Goal: Communication & Community: Answer question/provide support

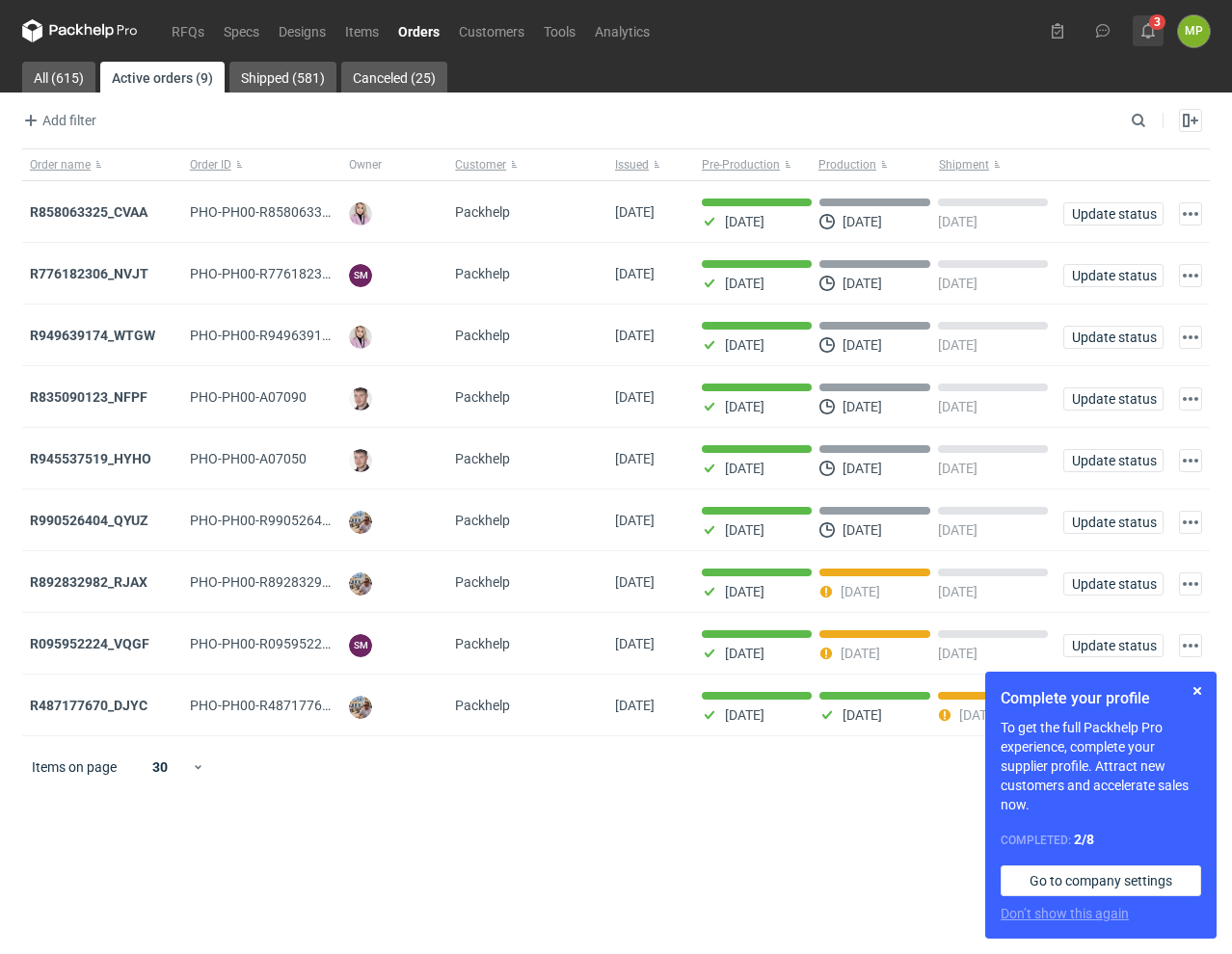
click at [1154, 42] on button "3" at bounding box center [1147, 31] width 31 height 31
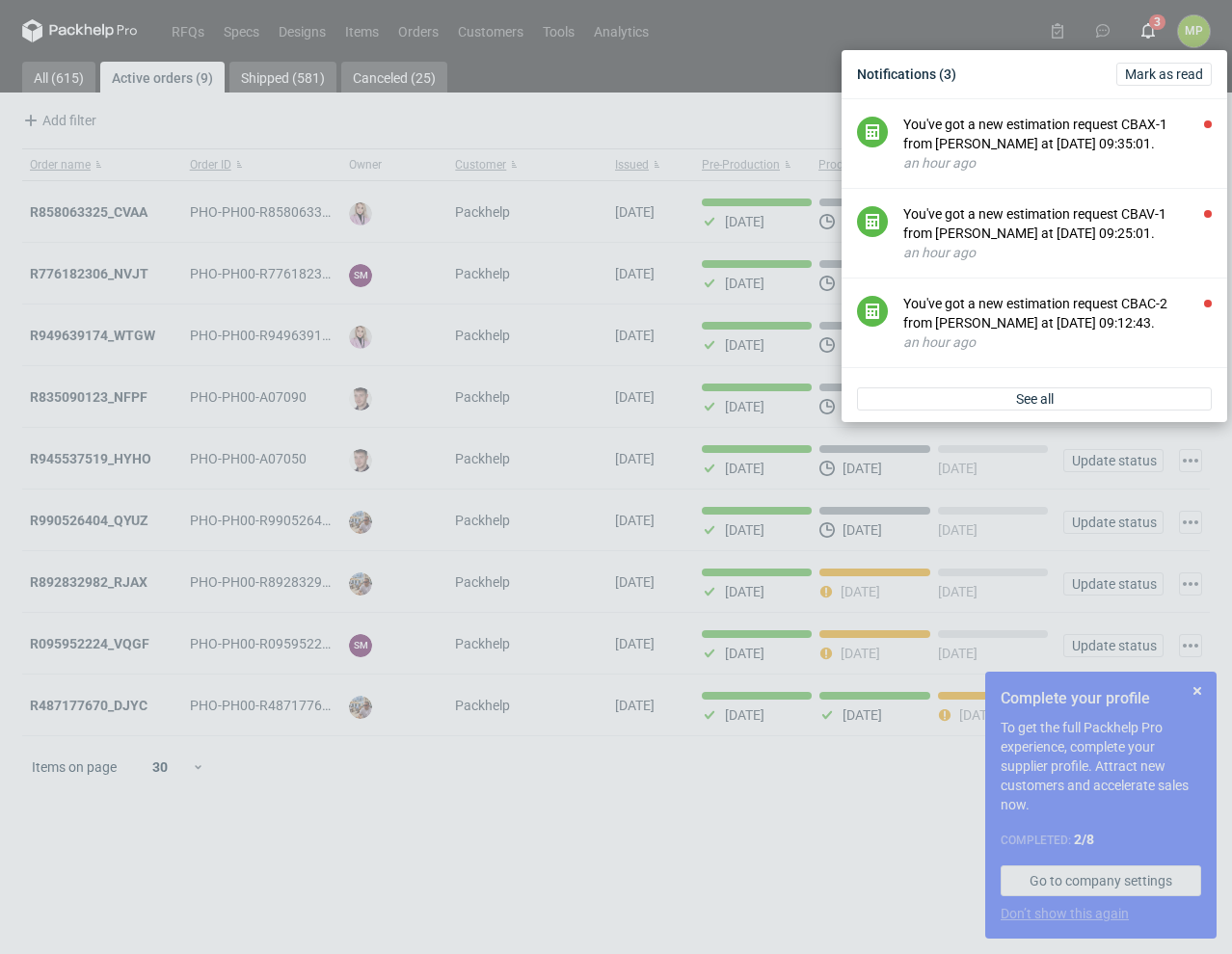
drag, startPoint x: 752, startPoint y: 24, endPoint x: 705, endPoint y: 34, distance: 48.1
click at [749, 24] on div "Notifications (3) [PERSON_NAME] as read You've got a new estimation request CBA…" at bounding box center [616, 477] width 1232 height 954
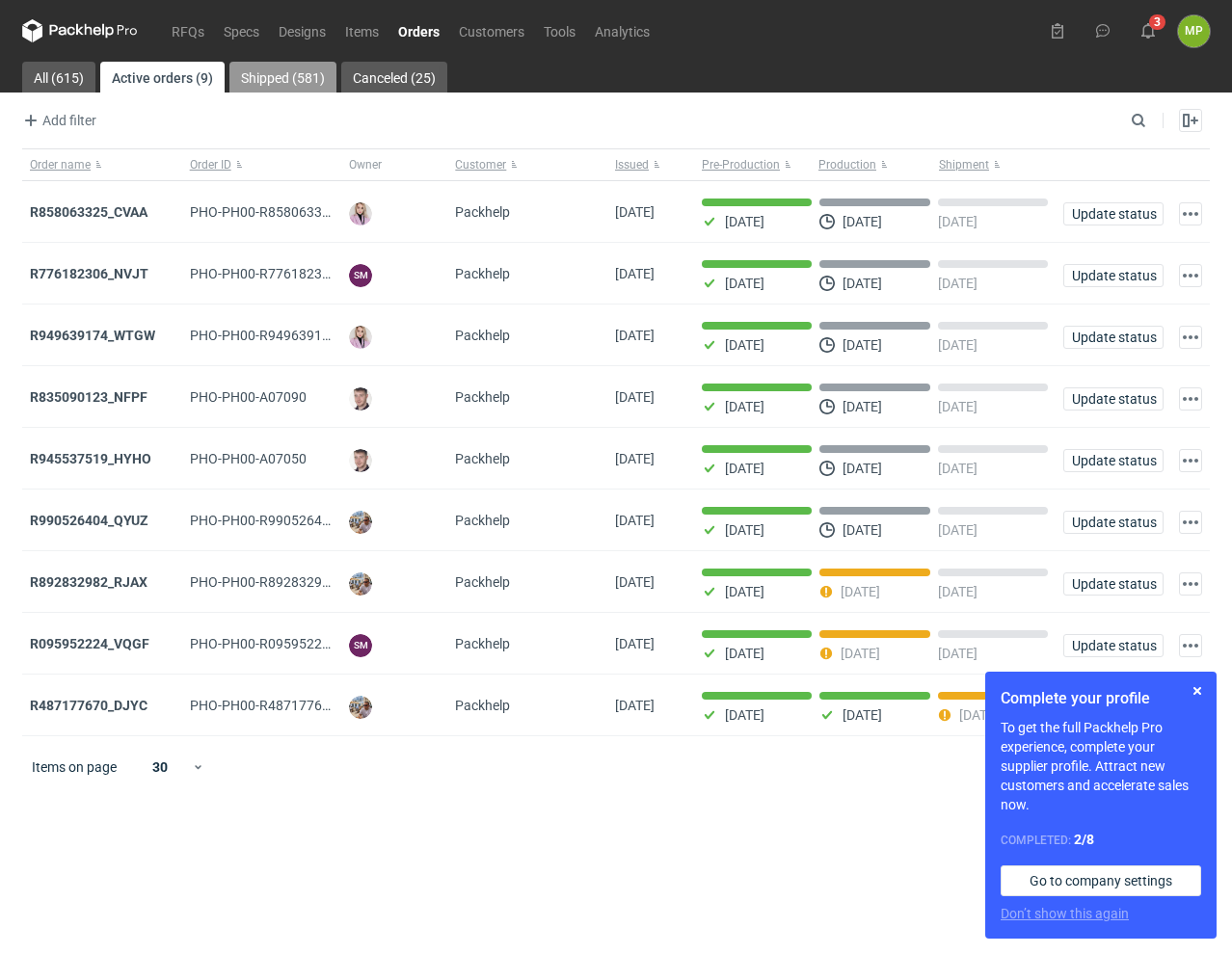
click at [258, 78] on link "Shipped (581)" at bounding box center [283, 76] width 107 height 31
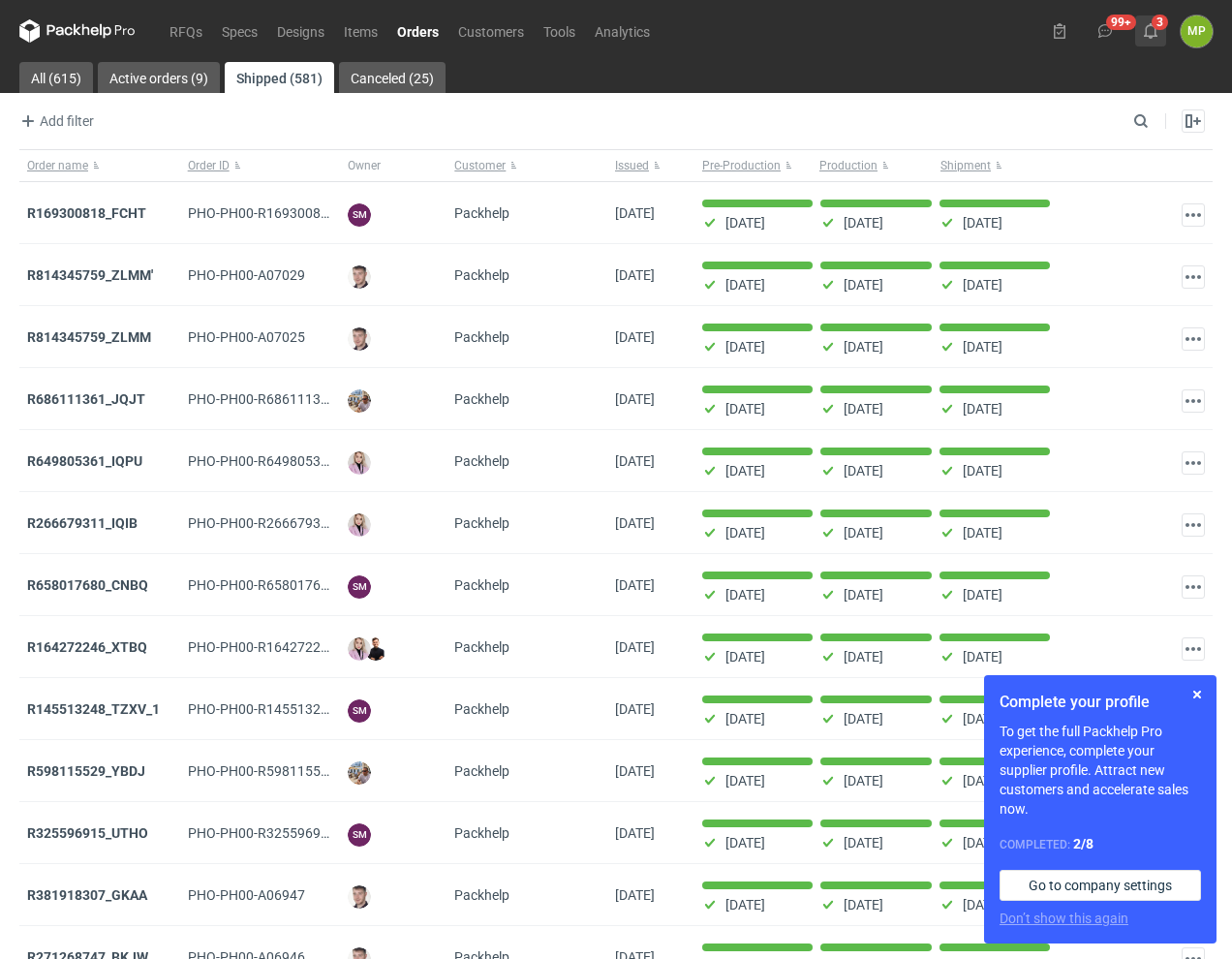
click at [1153, 33] on icon at bounding box center [1150, 31] width 16 height 16
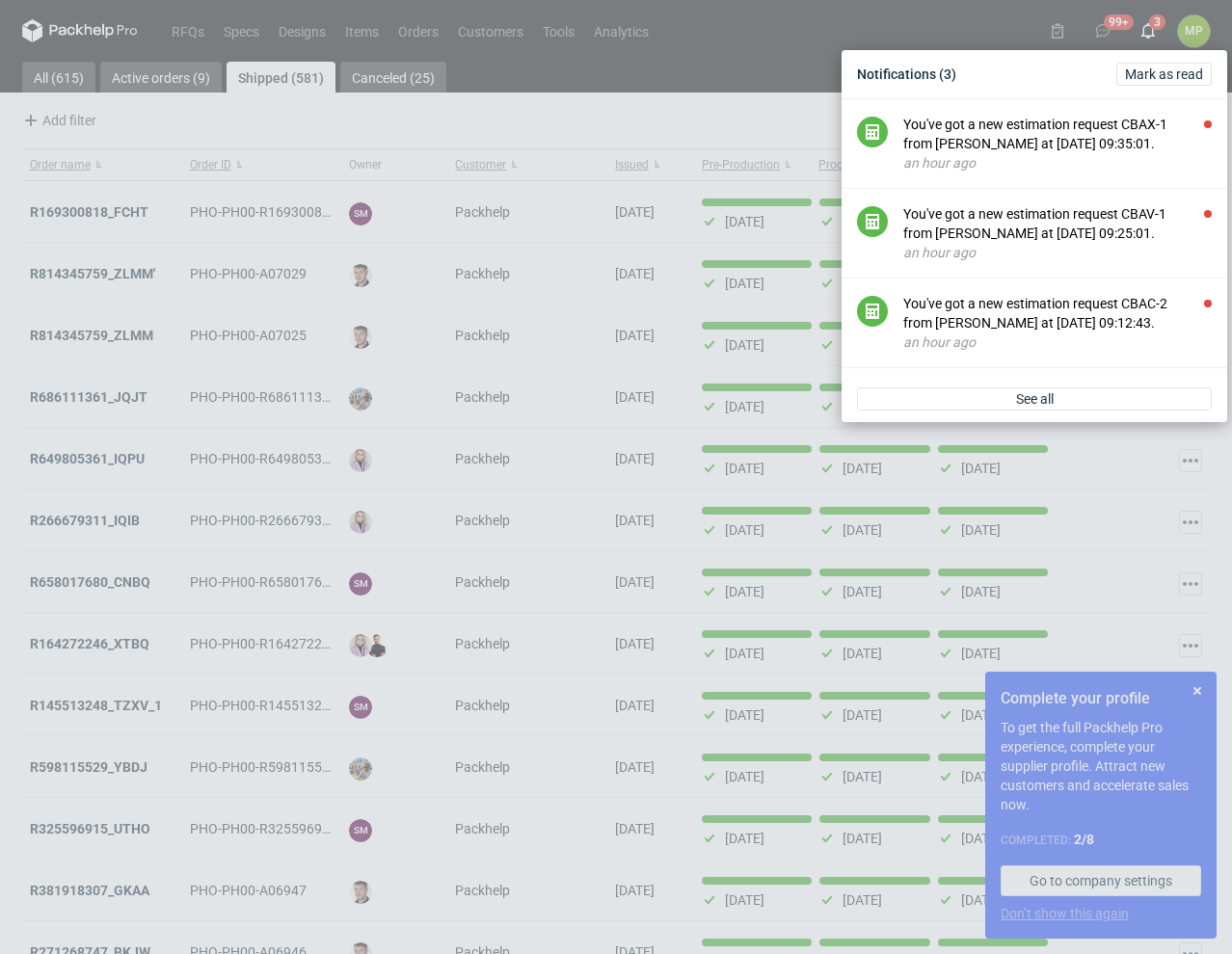
click at [683, 61] on div "Notifications (3) [PERSON_NAME] as read You've got a new estimation request CBA…" at bounding box center [616, 477] width 1232 height 954
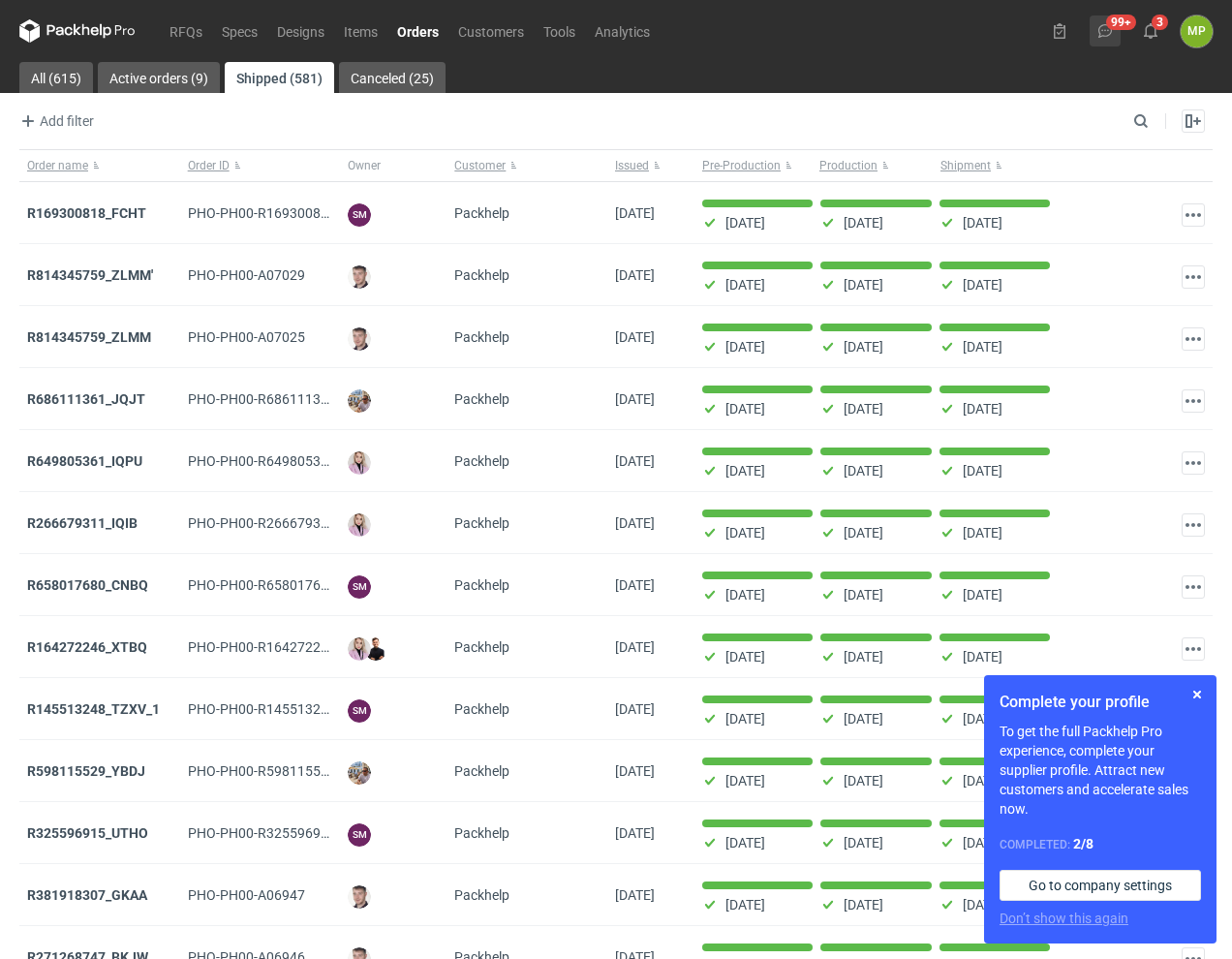
click at [1109, 25] on icon at bounding box center [1105, 31] width 16 height 16
click at [1102, 27] on icon at bounding box center [1105, 31] width 16 height 16
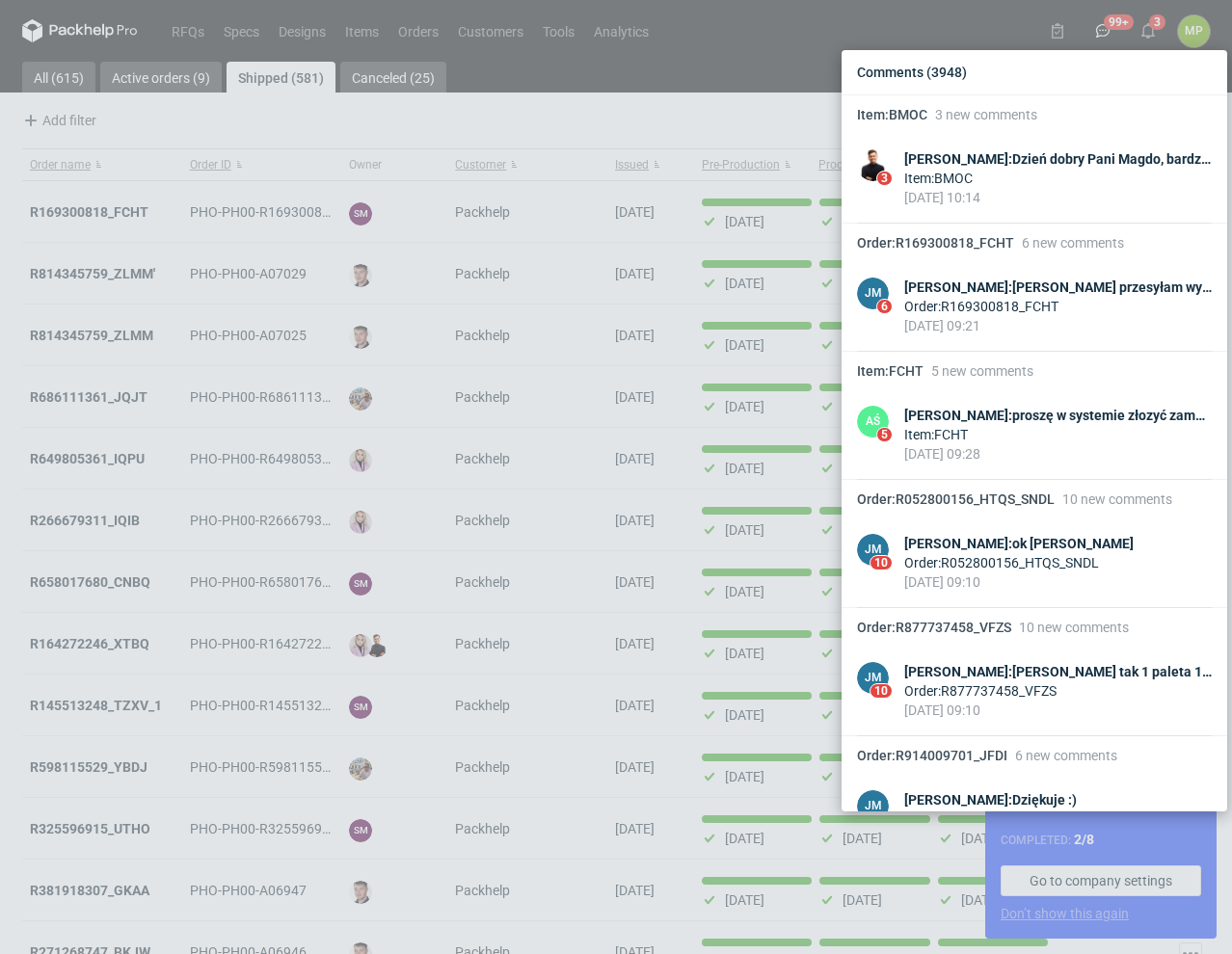
click at [1185, 691] on div "[PERSON_NAME] : [PERSON_NAME] tak 1 paleta 1200x800 około 1850 / waga 1 palety …" at bounding box center [1057, 690] width 308 height 58
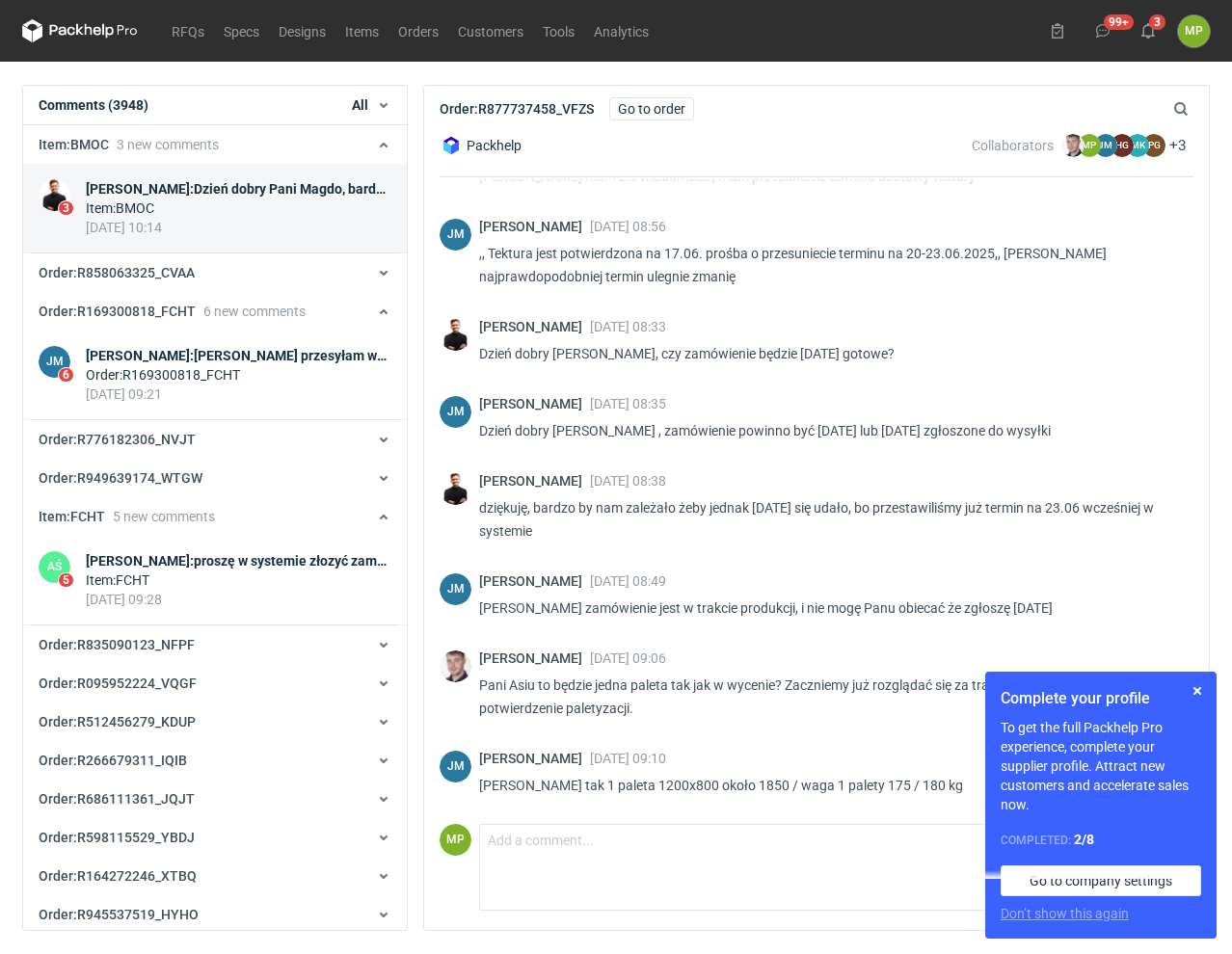
click at [199, 200] on div "Item : BMOC" at bounding box center [238, 207] width 306 height 19
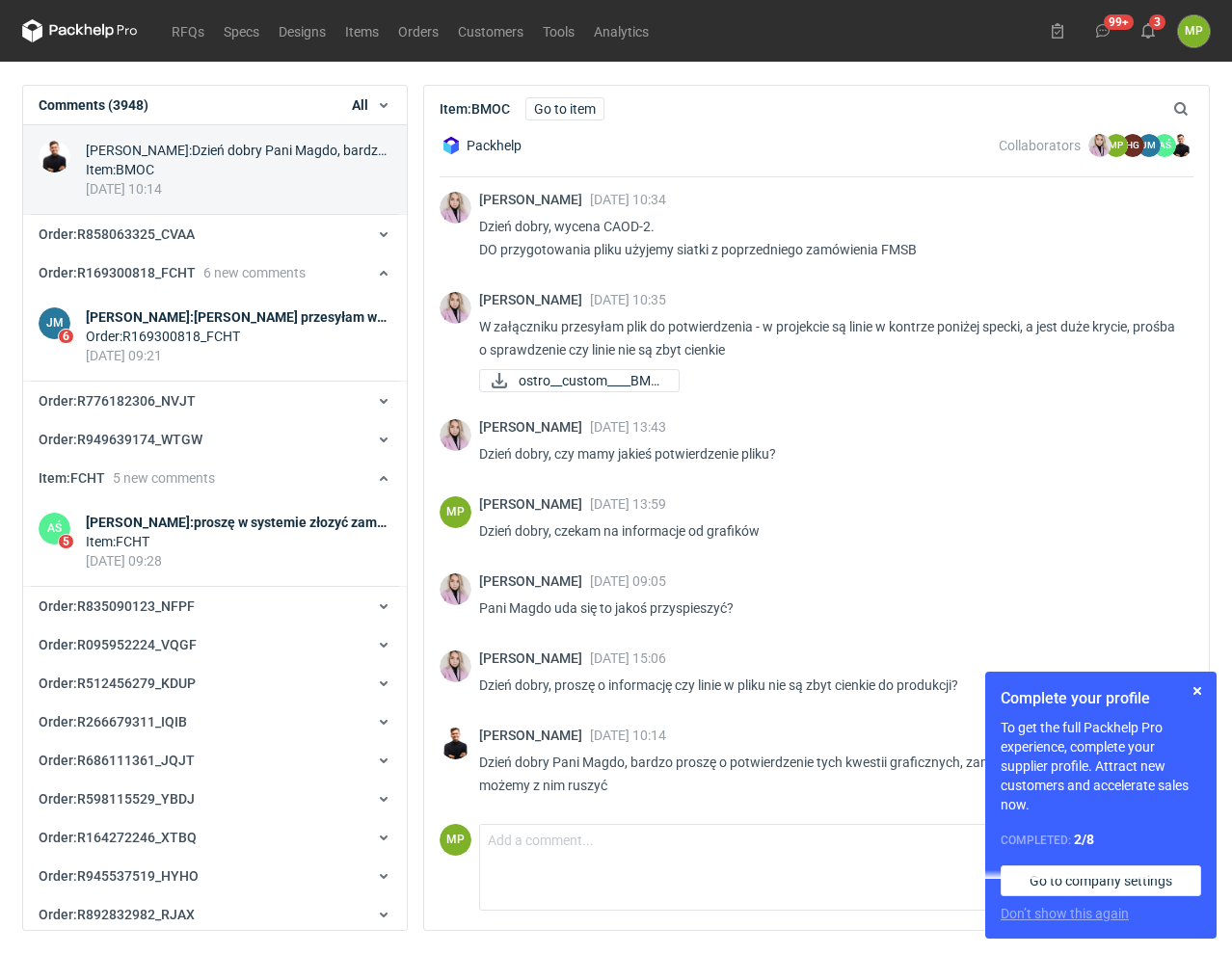
scroll to position [3, 0]
click at [1195, 690] on button "button" at bounding box center [1196, 690] width 23 height 23
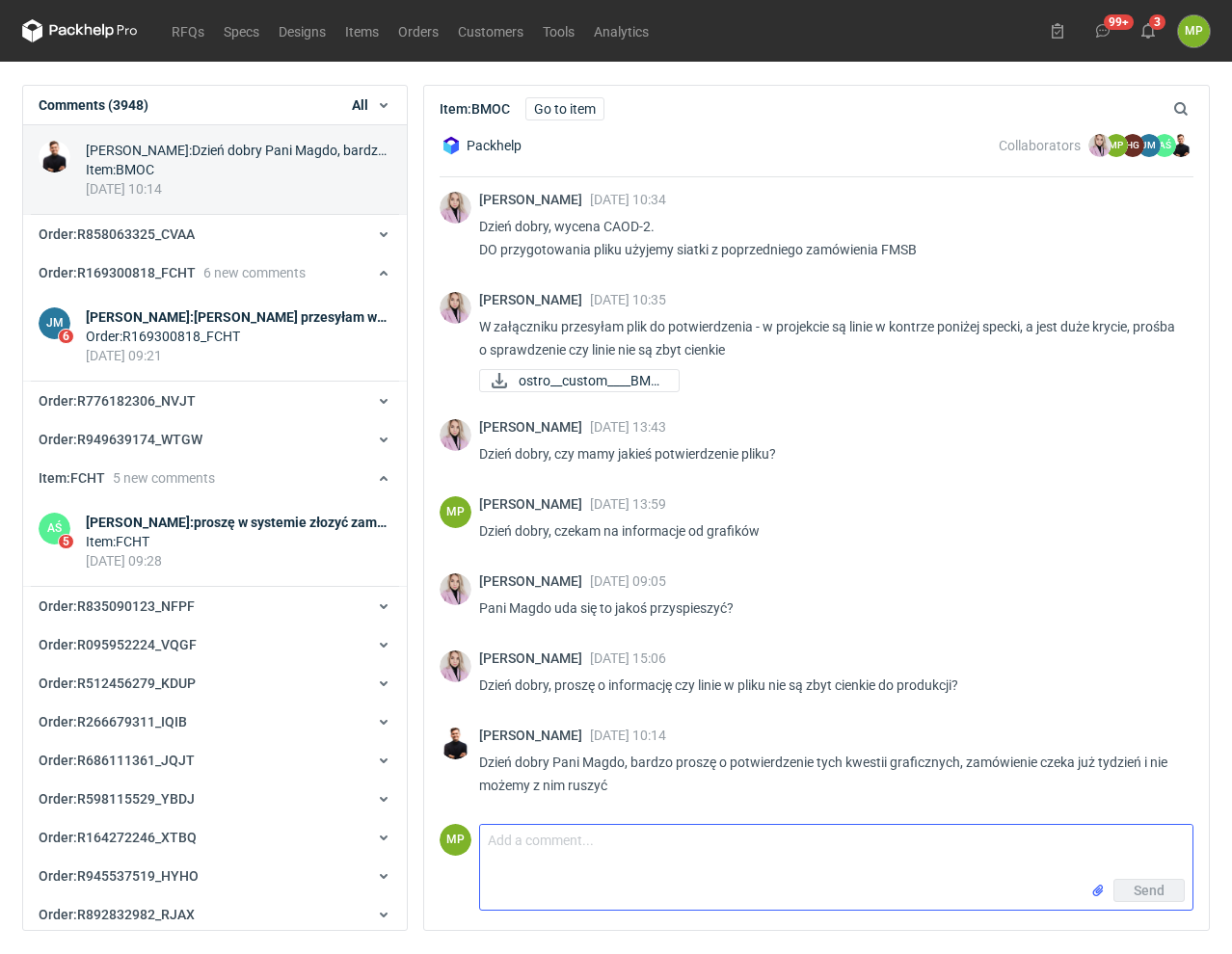
click at [851, 842] on textarea "Comment message" at bounding box center [836, 852] width 712 height 54
click at [820, 842] on textarea "Dzień dobry, zrobiliśmy wzory na cyfrze i wyszło okey. Prrosze wrzucac zamówien…" at bounding box center [836, 852] width 712 height 54
click at [903, 843] on textarea "Dzień dobry, zrobiliśmy wzory na cyfrze i wyszło okey. Prosze wrzucac zamówienie" at bounding box center [836, 852] width 712 height 54
click at [842, 844] on textarea "Dzień dobry, zrobiliśmy wzory na cyfrze i wyszło okey. Prosze wrzucać zamówienie" at bounding box center [836, 852] width 712 height 54
click at [1064, 853] on textarea "Dzień dobry, zrobiliśmy wzory na cyfrze i wyszło okey. Proszę wrzucać zamówienie" at bounding box center [836, 852] width 712 height 54
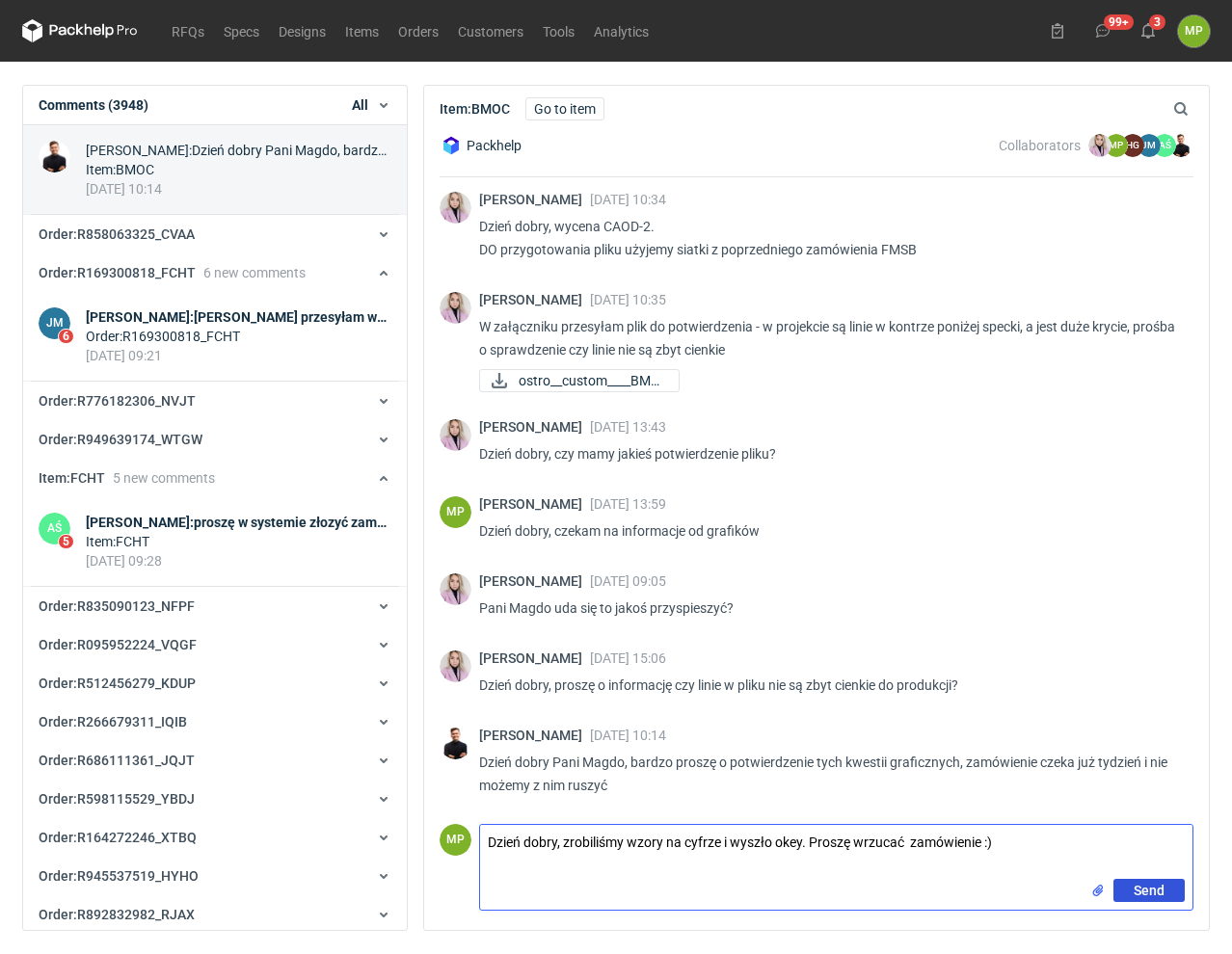
type textarea "Dzień dobry, zrobiliśmy wzory na cyfrze i wyszło okey. Proszę wrzucać zamówieni…"
click at [1166, 897] on button "Send" at bounding box center [1149, 890] width 71 height 23
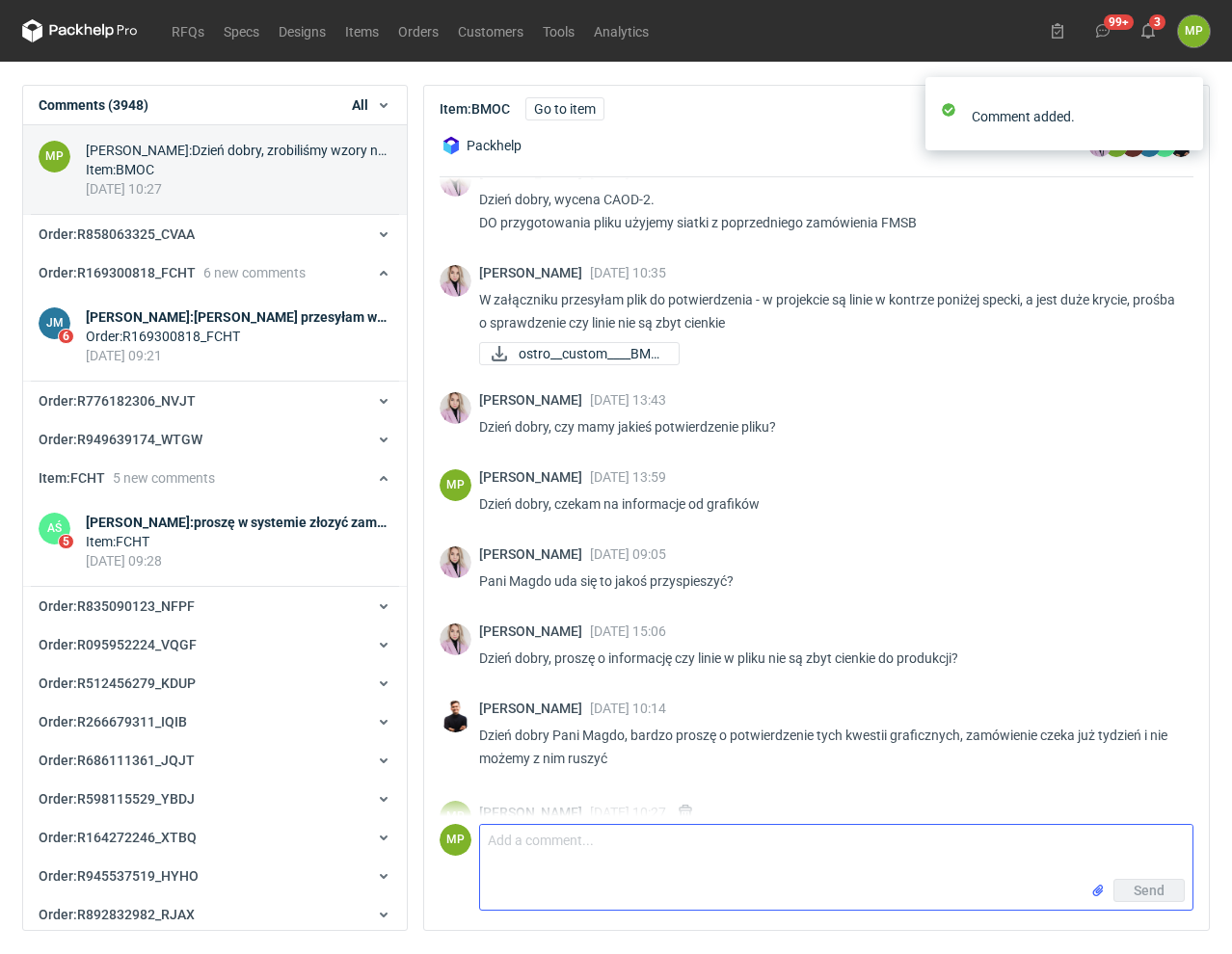
scroll to position [0, 0]
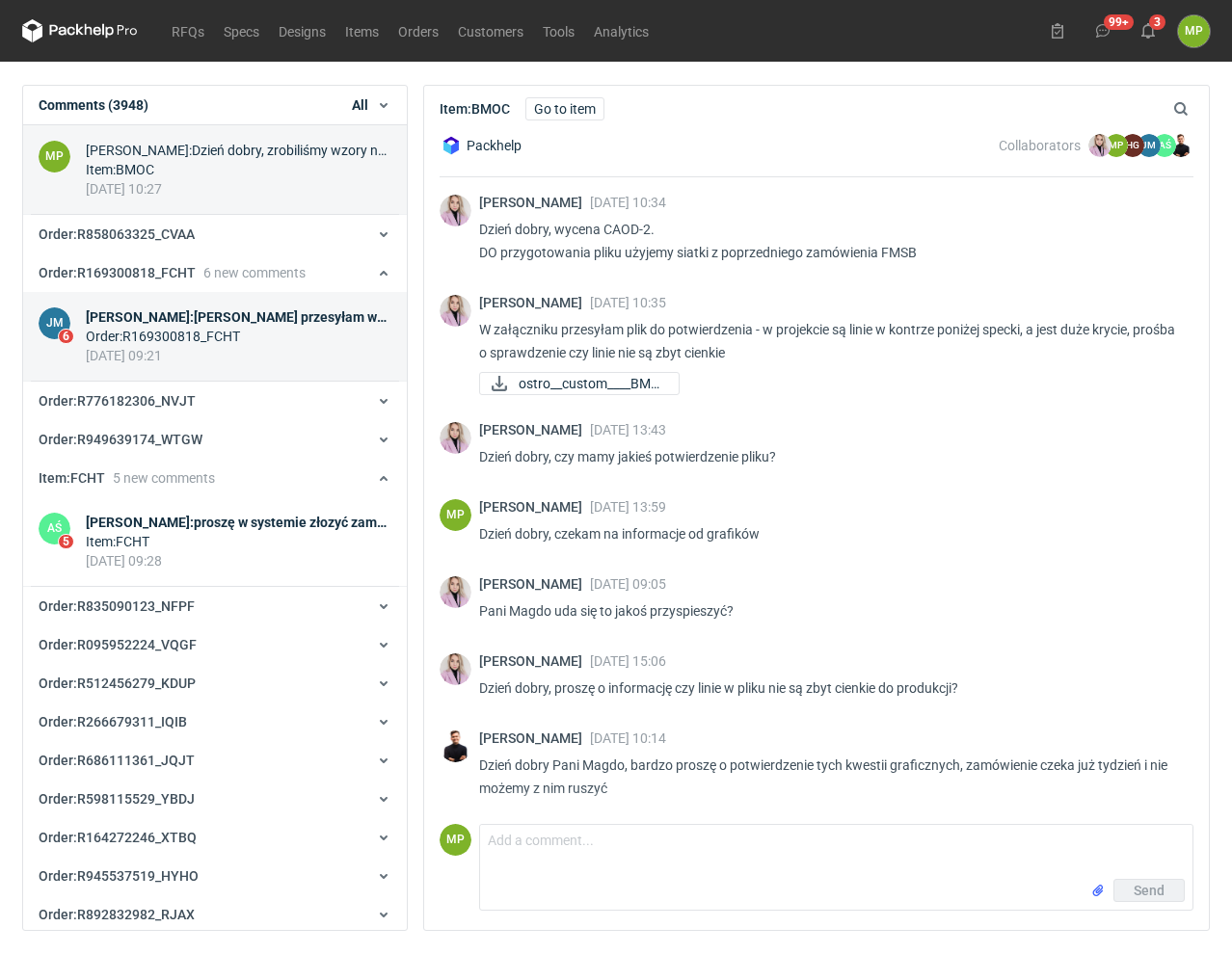
click at [250, 316] on div "[PERSON_NAME] : [PERSON_NAME] przesyłam wymiary paczki 56x95x1 waga do 2 kg" at bounding box center [238, 316] width 306 height 19
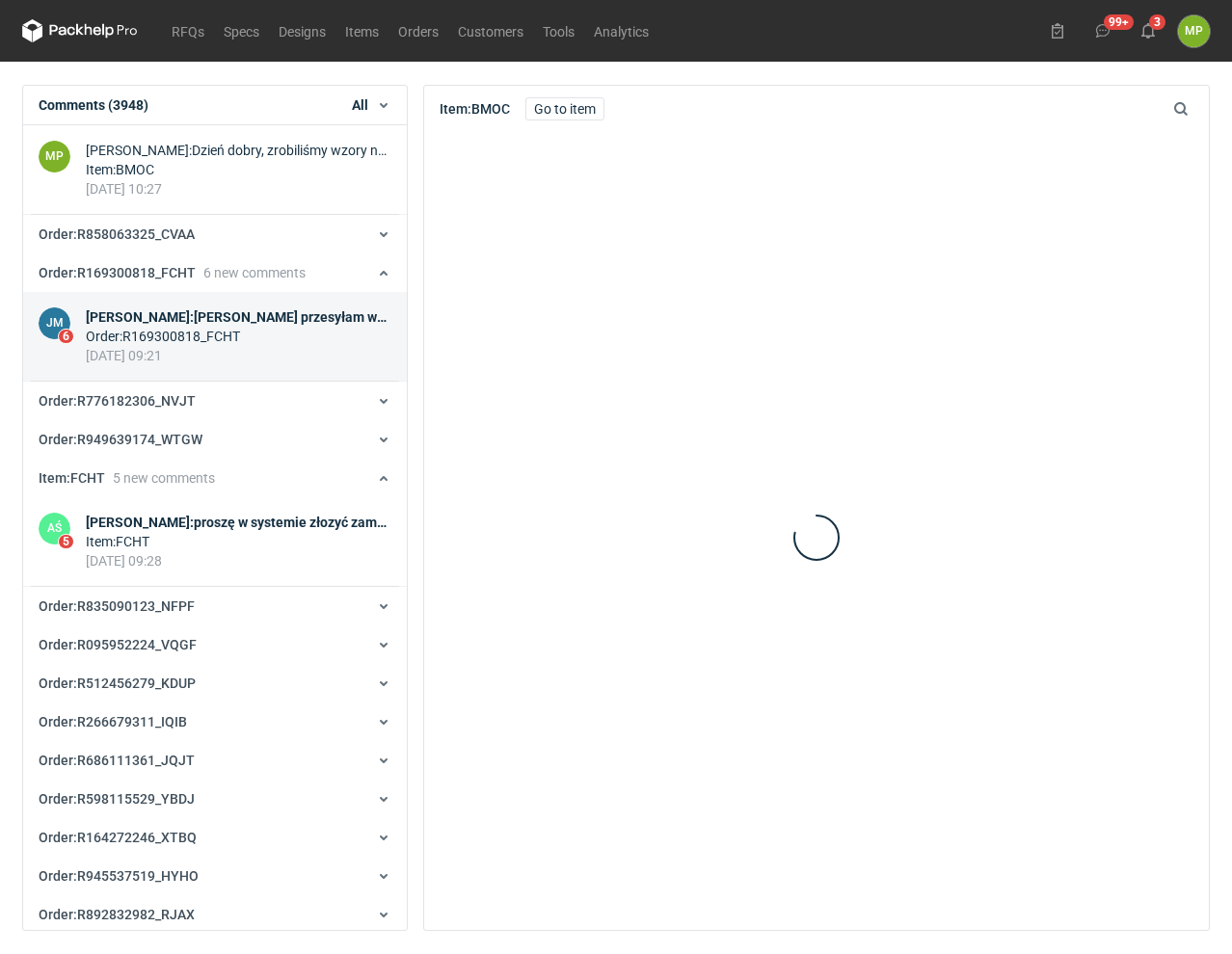
scroll to position [205, 0]
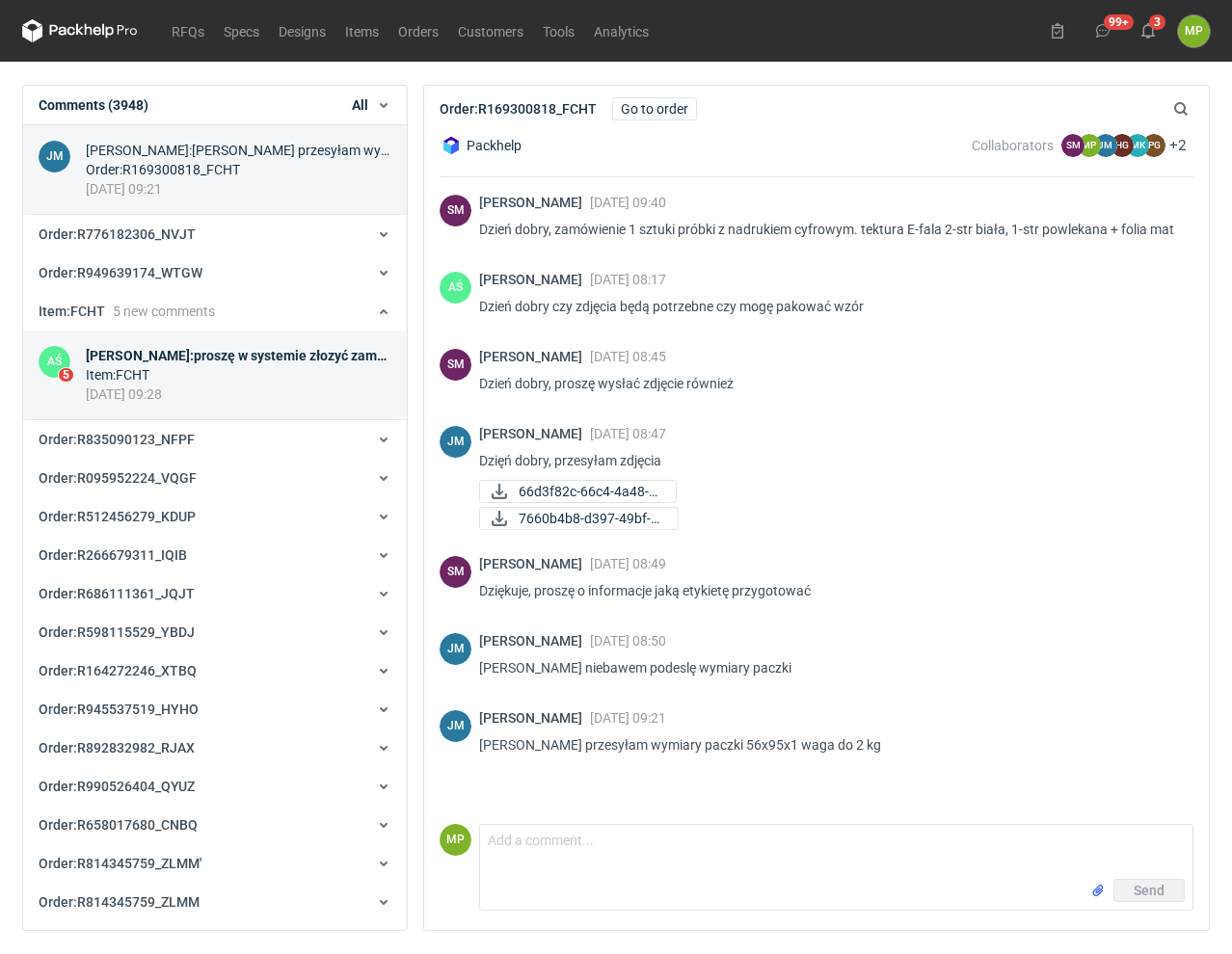
click at [233, 365] on div "Item : FCHT" at bounding box center [238, 374] width 306 height 19
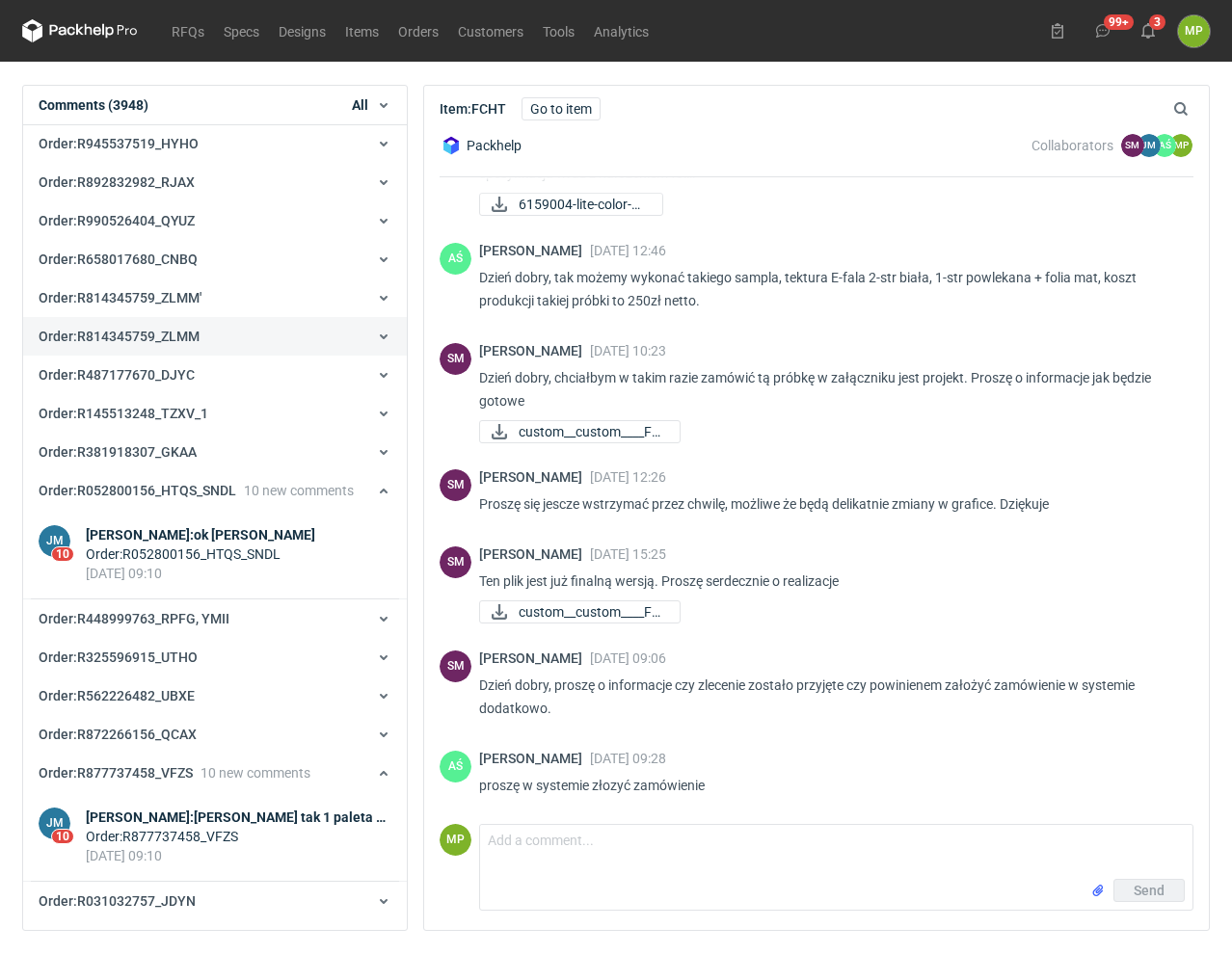
scroll to position [795, 0]
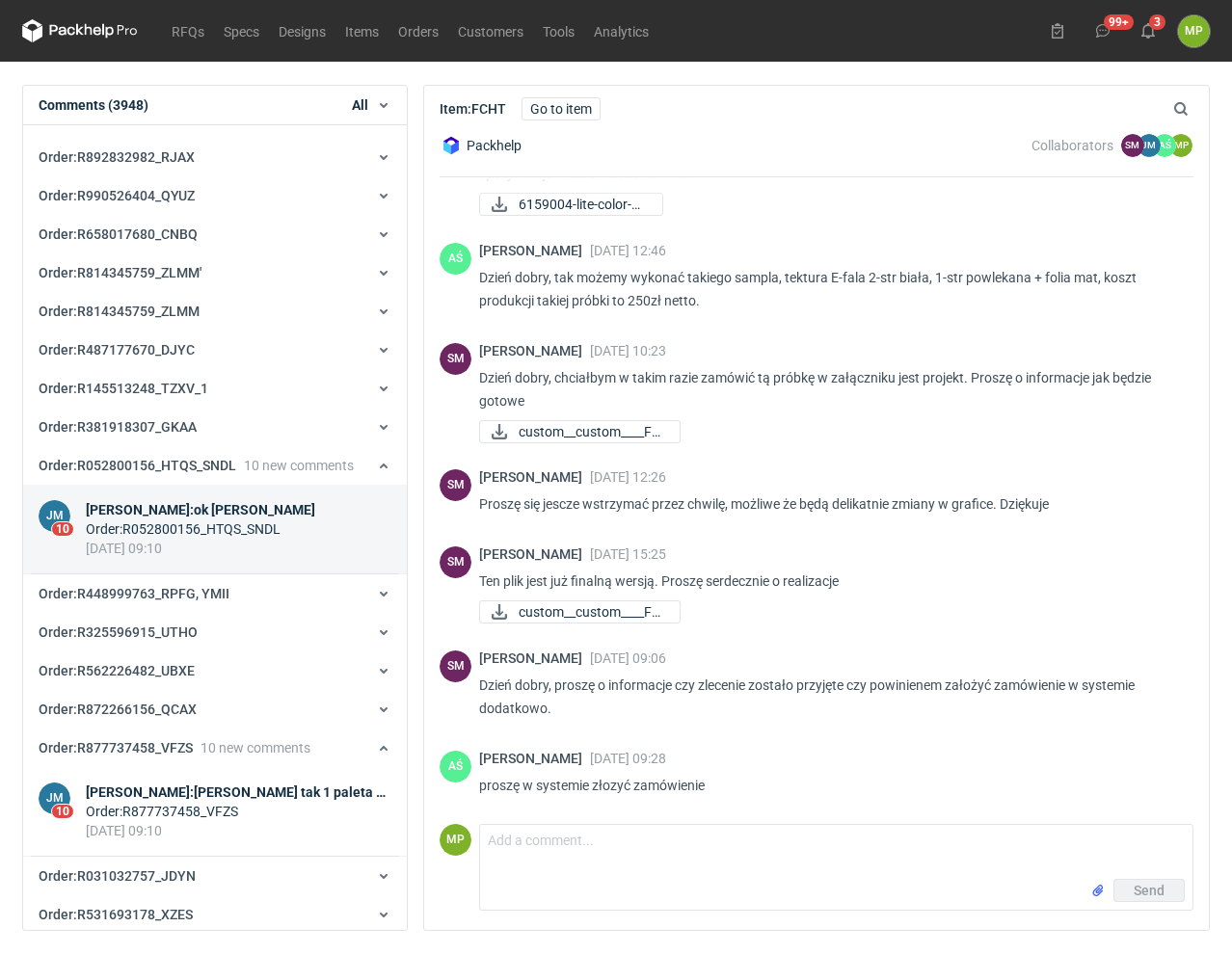
click at [233, 500] on div "[PERSON_NAME] : ok [PERSON_NAME]" at bounding box center [199, 509] width 229 height 19
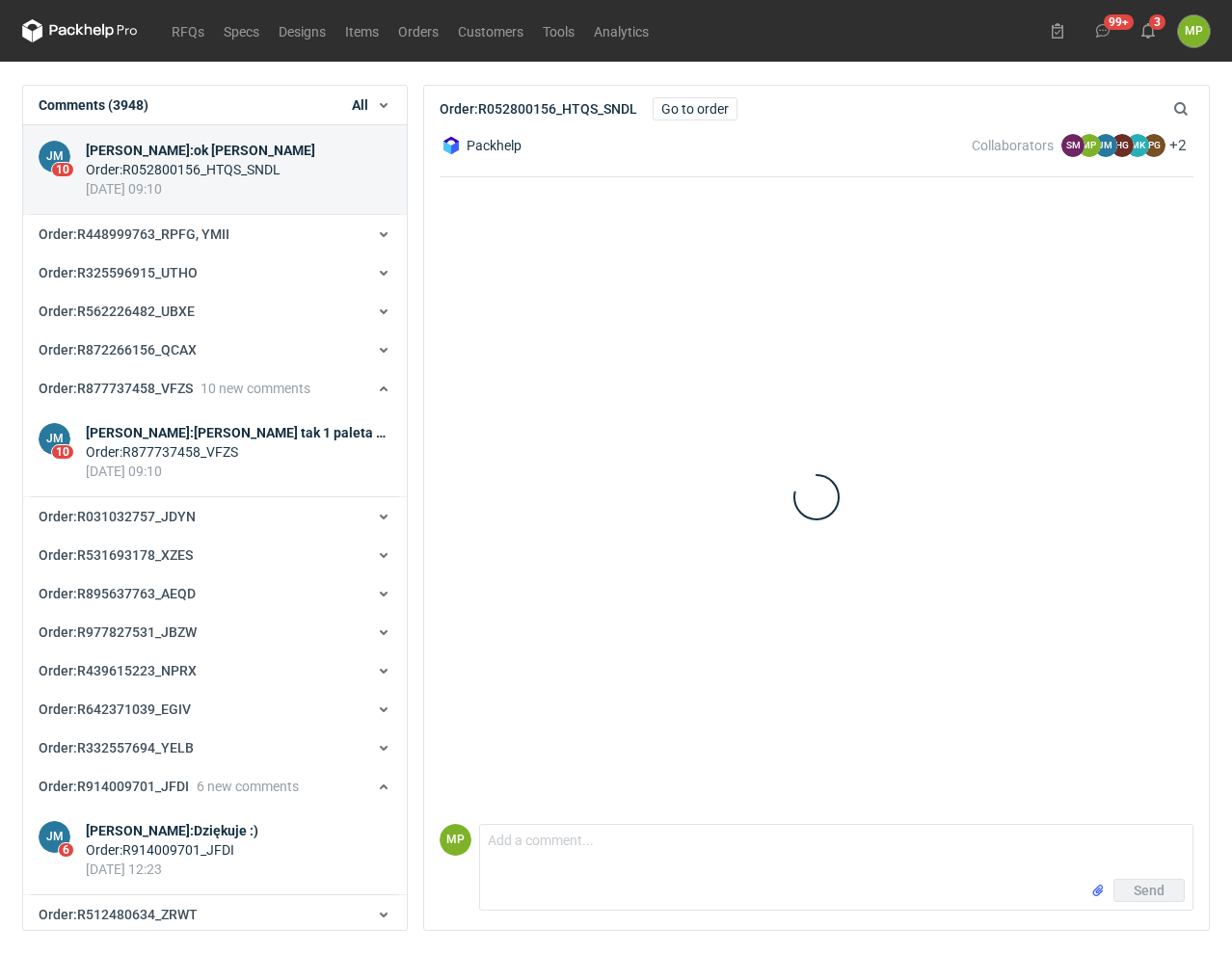
scroll to position [421, 0]
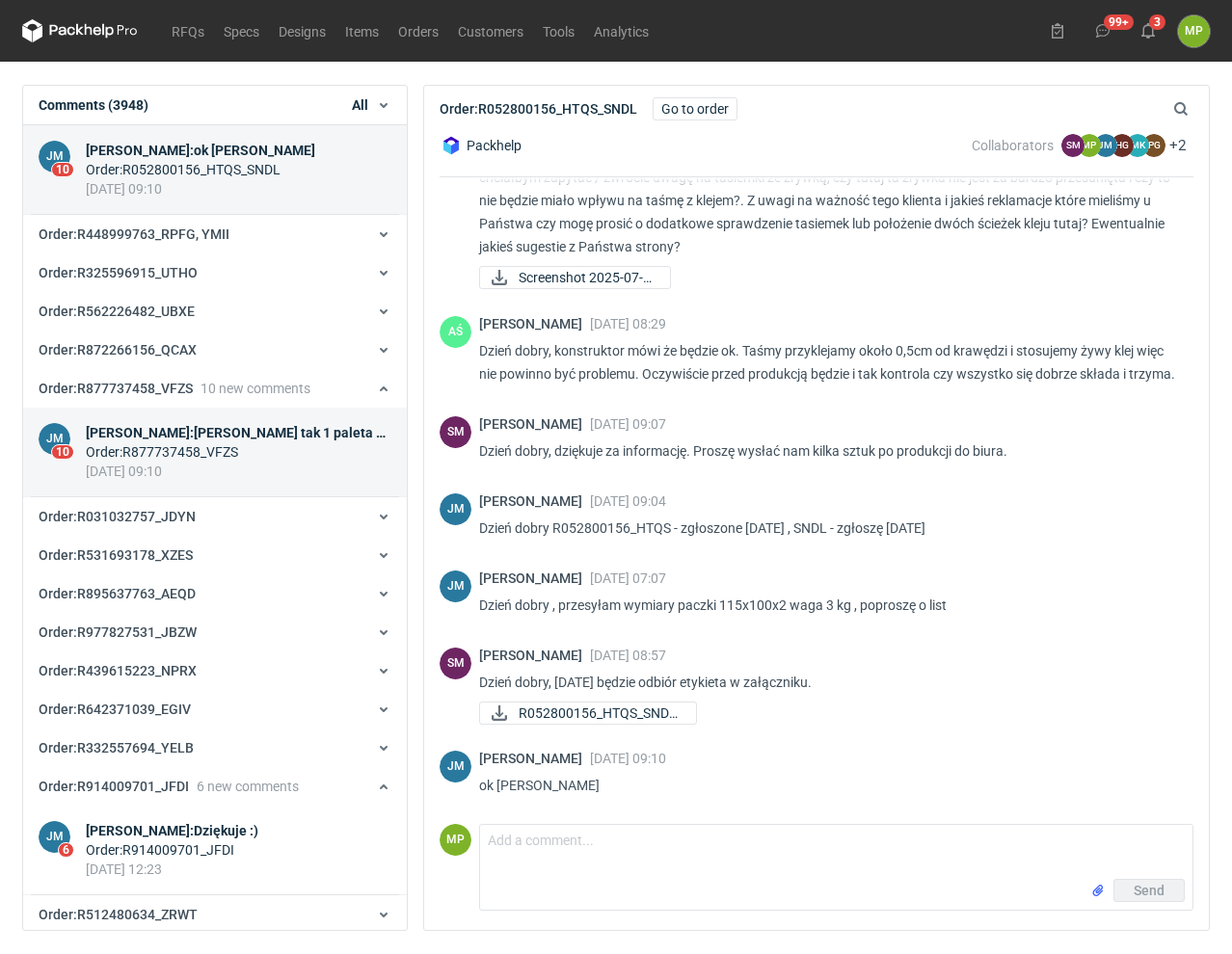
click at [182, 446] on div "Order : R877737458_VFZS" at bounding box center [238, 451] width 306 height 19
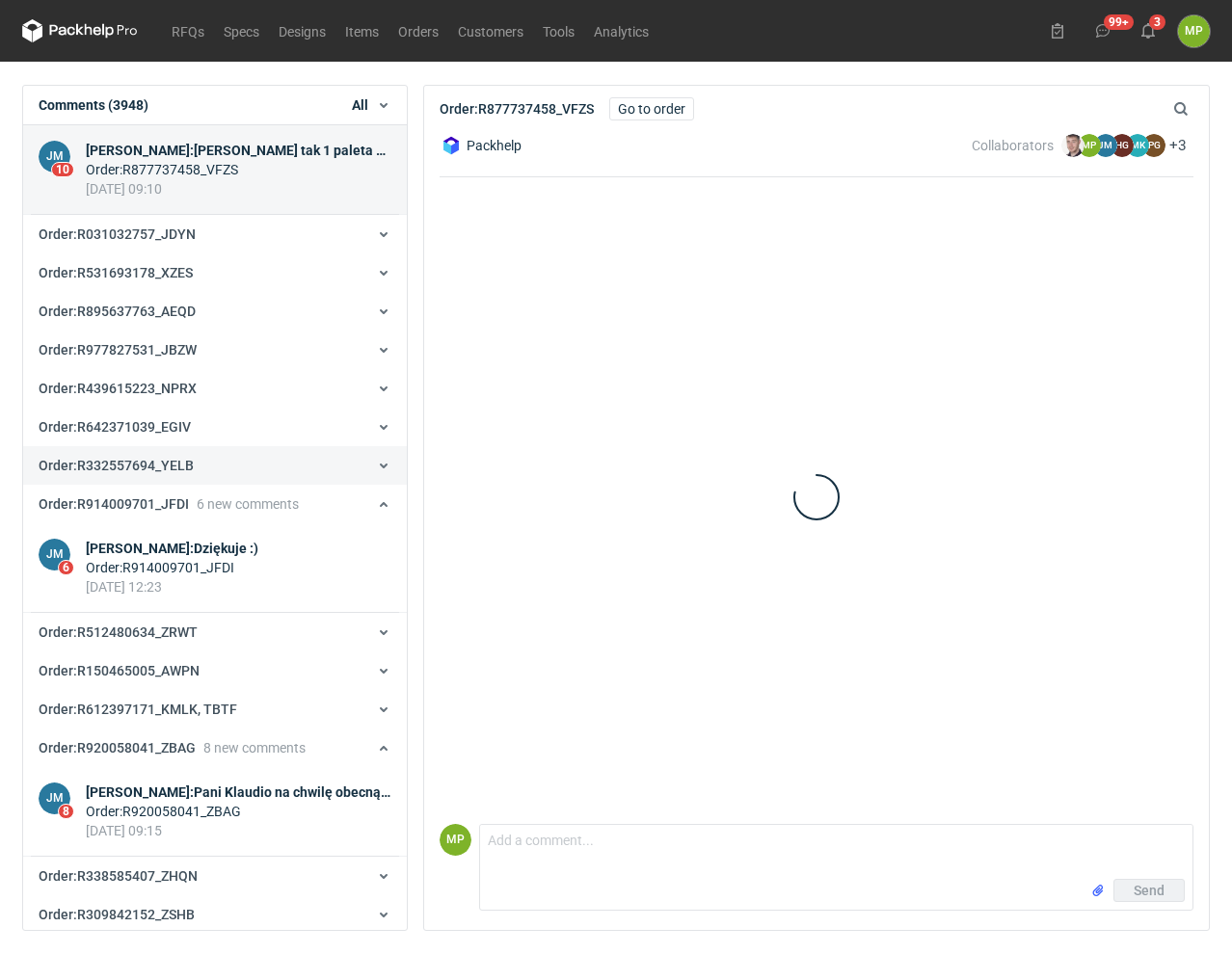
scroll to position [273, 0]
